Goal: Task Accomplishment & Management: Complete application form

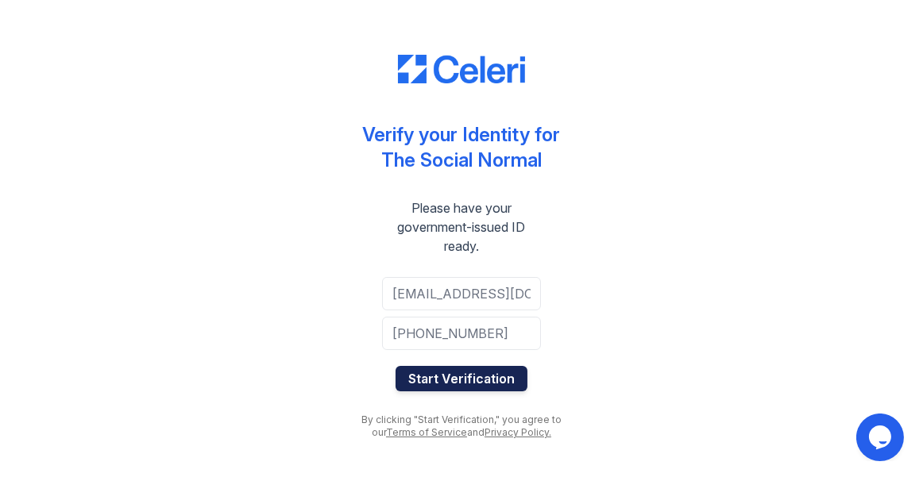
click at [483, 380] on button "Start Verification" at bounding box center [462, 378] width 132 height 25
